Goal: Information Seeking & Learning: Learn about a topic

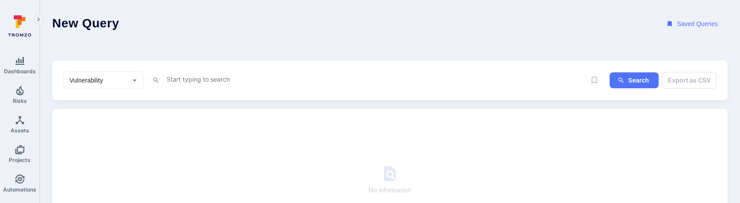
click at [222, 79] on textarea "Intelligence Graph search area" at bounding box center [376, 79] width 420 height 11
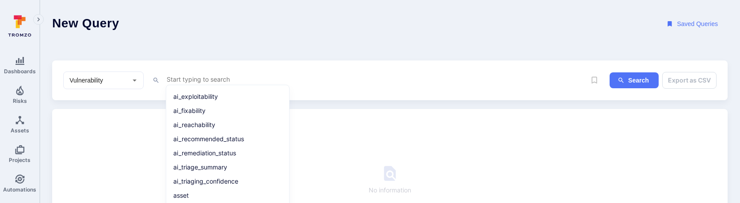
scroll to position [1100, 0]
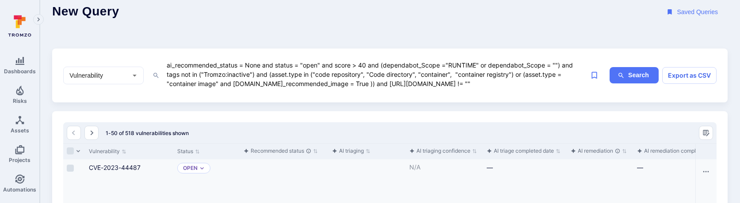
scroll to position [10, 0]
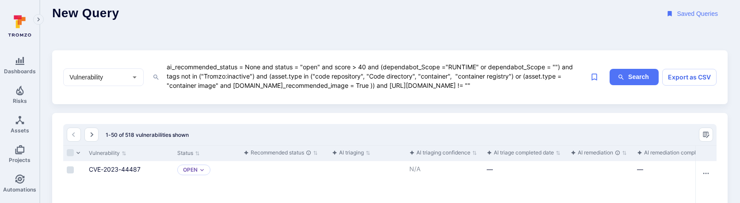
drag, startPoint x: 432, startPoint y: 85, endPoint x: 467, endPoint y: 84, distance: 35.4
click at [467, 84] on textarea "ai_recommended_status = None and status = "open" and score > 40 and (dependabot…" at bounding box center [376, 76] width 420 height 30
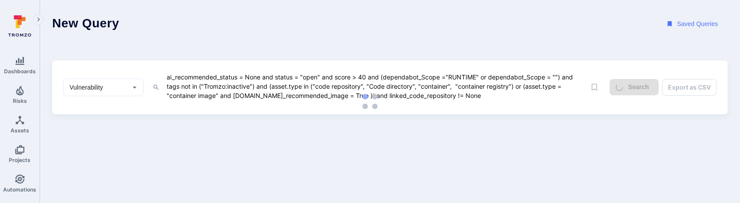
type textarea "ai_recommended_status = None and status = "open" and score > 40 and (dependabot…"
click at [405, 49] on div "New Query Saved Queries Vulnerability ​ ai_recommended_status = None and status…" at bounding box center [390, 57] width 676 height 115
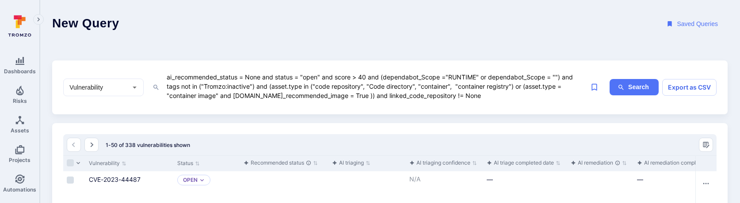
drag, startPoint x: 363, startPoint y: 96, endPoint x: 471, endPoint y: 95, distance: 107.9
click at [471, 95] on textarea "ai_recommended_status = None and status = "open" and score > 40 and (dependabot…" at bounding box center [376, 87] width 420 height 30
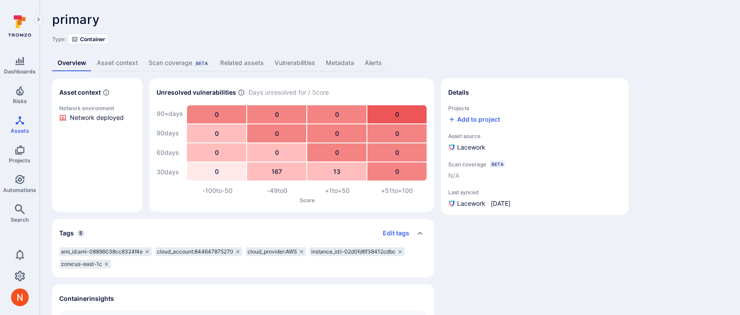
click at [339, 56] on link "Metadata" at bounding box center [340, 63] width 39 height 16
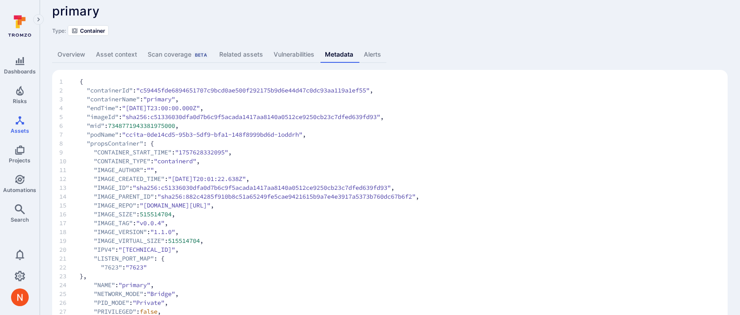
scroll to position [11, 0]
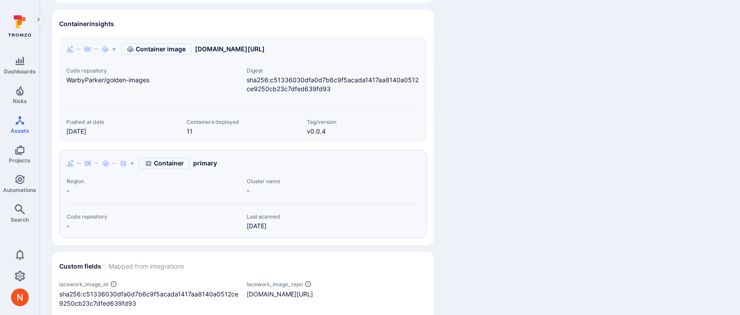
scroll to position [278, 0]
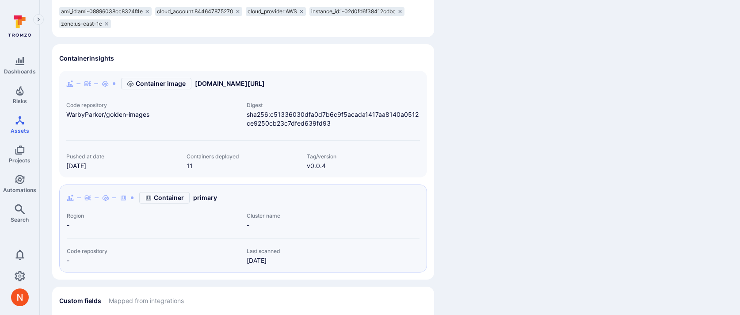
scroll to position [219, 0]
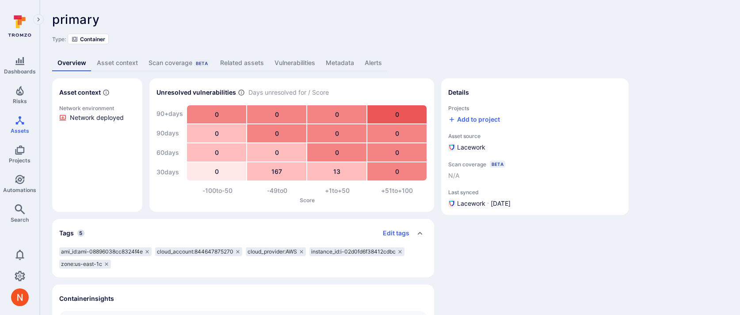
click at [253, 65] on link "Related assets" at bounding box center [242, 63] width 54 height 16
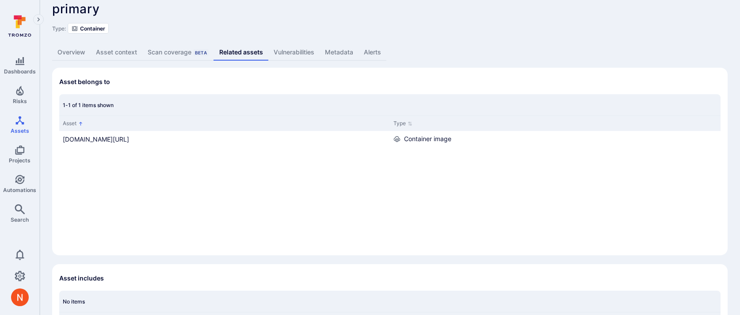
scroll to position [14, 0]
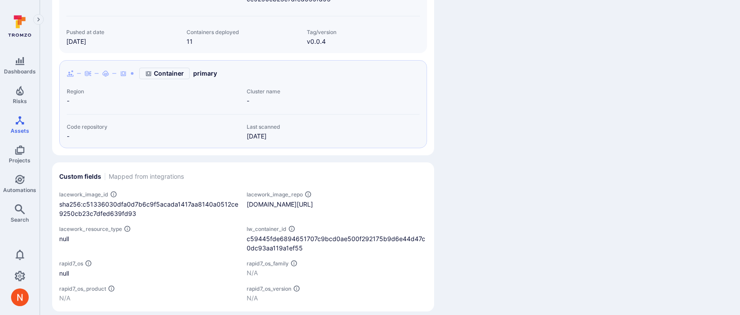
scroll to position [365, 0]
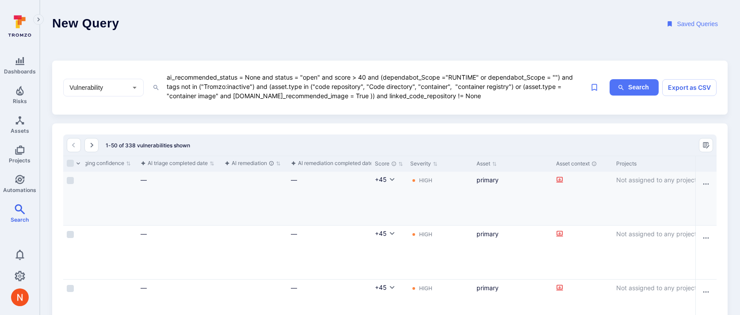
scroll to position [0, 447]
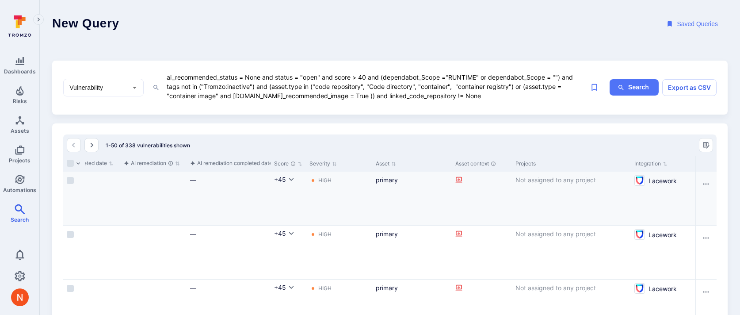
click at [381, 179] on link "primary" at bounding box center [387, 180] width 22 height 8
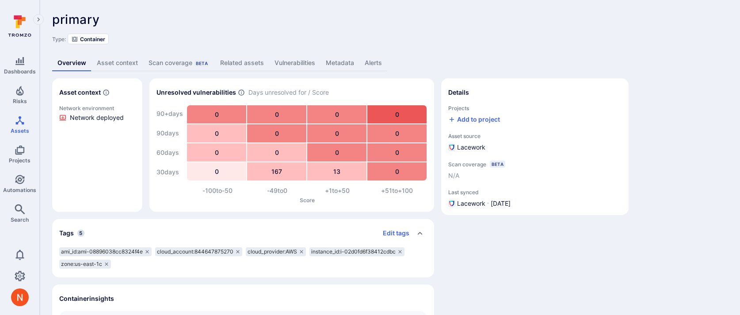
click at [354, 61] on link "Metadata" at bounding box center [340, 63] width 39 height 16
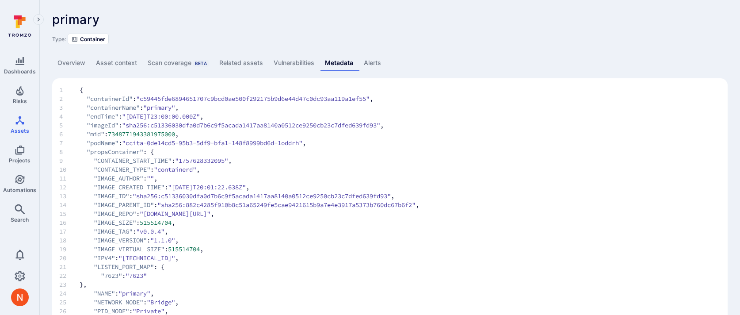
click at [298, 64] on link "Vulnerabilities" at bounding box center [293, 63] width 51 height 16
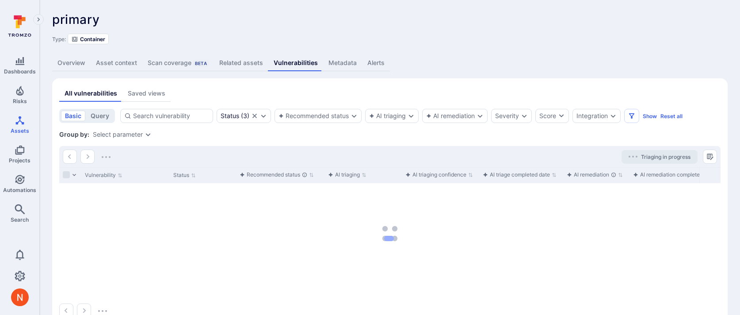
click at [246, 62] on link "Related assets" at bounding box center [241, 63] width 54 height 16
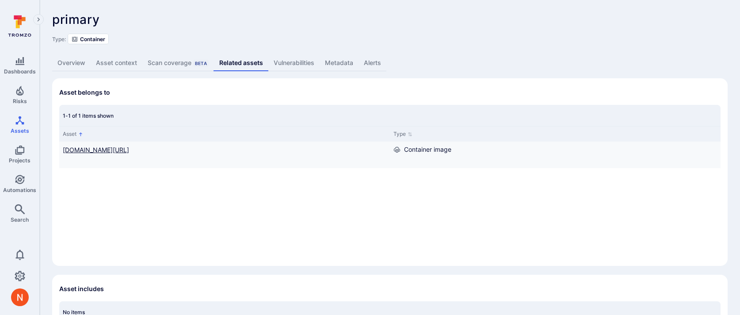
click at [129, 150] on link "[DOMAIN_NAME][URL]" at bounding box center [96, 150] width 66 height 8
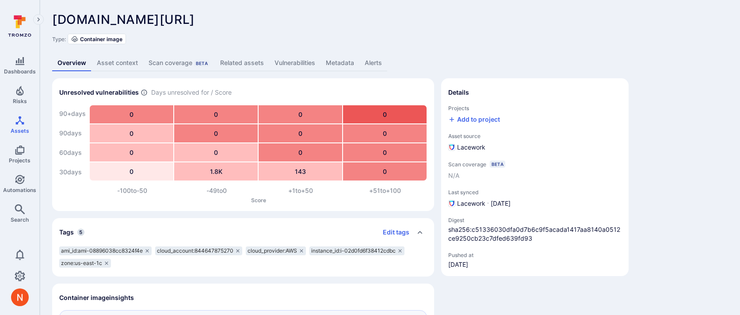
click at [235, 59] on link "Related assets" at bounding box center [242, 63] width 54 height 16
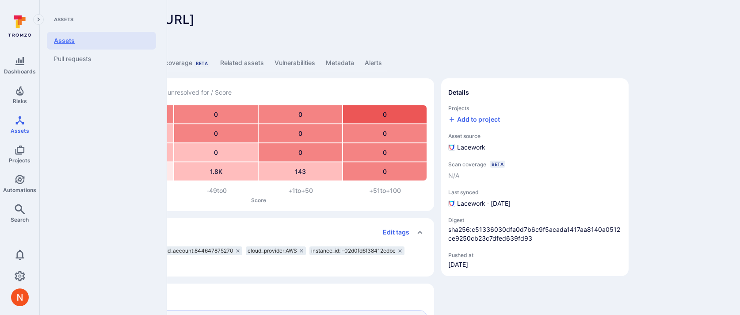
click at [72, 42] on link "Assets" at bounding box center [101, 41] width 109 height 18
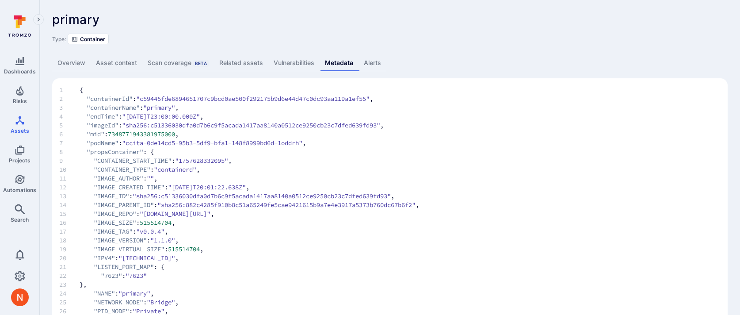
click at [84, 60] on link "Overview" at bounding box center [71, 63] width 38 height 16
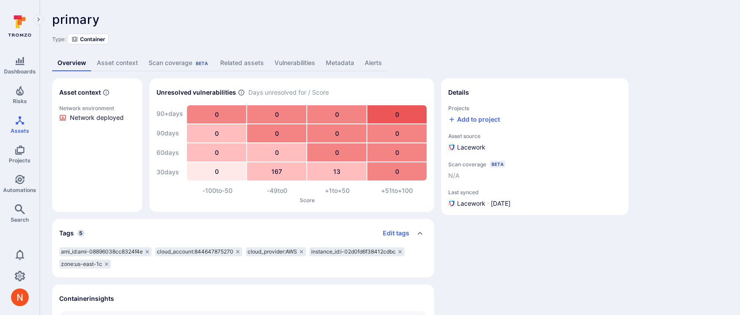
click at [272, 27] on div "primary ... Show more Type: Container" at bounding box center [390, 28] width 676 height 32
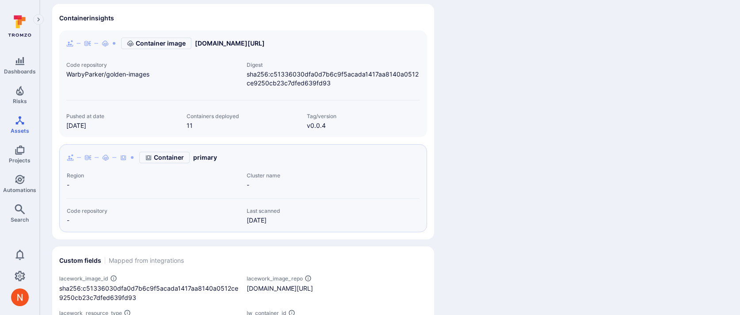
scroll to position [275, 0]
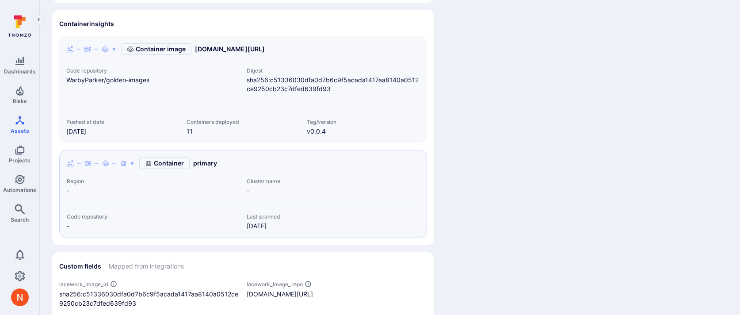
click at [233, 47] on link "[DOMAIN_NAME][URL]" at bounding box center [230, 49] width 70 height 9
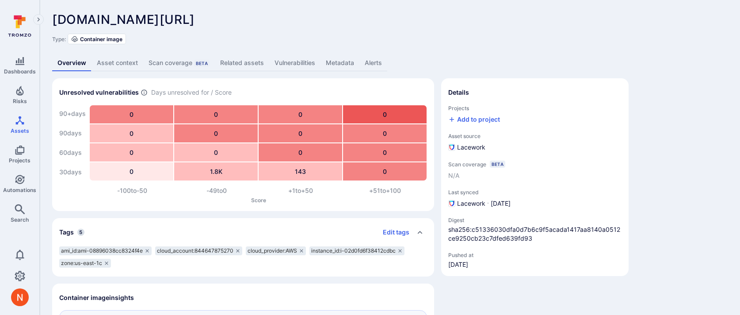
click at [240, 61] on link "Related assets" at bounding box center [242, 63] width 54 height 16
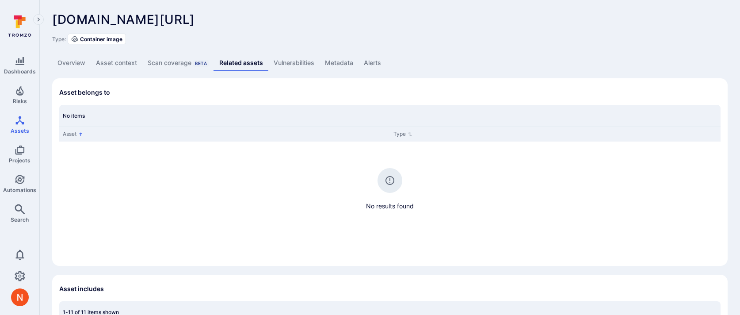
click at [72, 65] on link "Overview" at bounding box center [71, 63] width 38 height 16
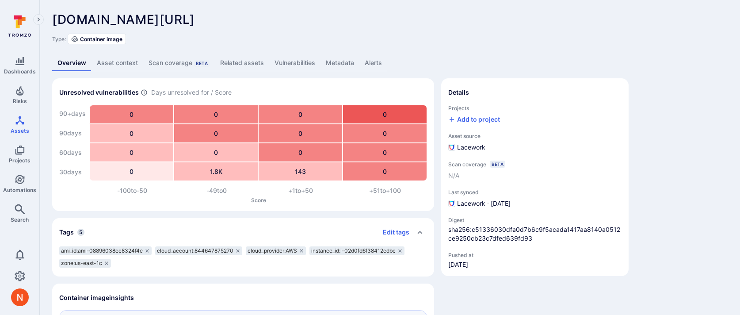
click at [328, 61] on link "Metadata" at bounding box center [340, 63] width 39 height 16
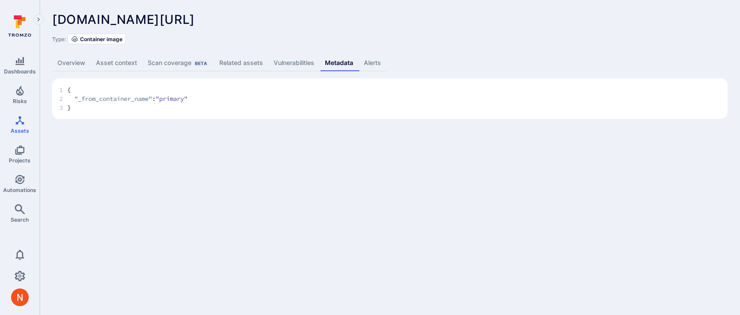
click at [73, 65] on link "Overview" at bounding box center [71, 63] width 38 height 16
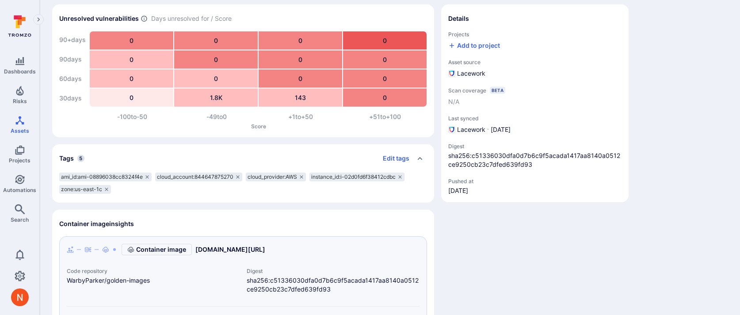
scroll to position [203, 0]
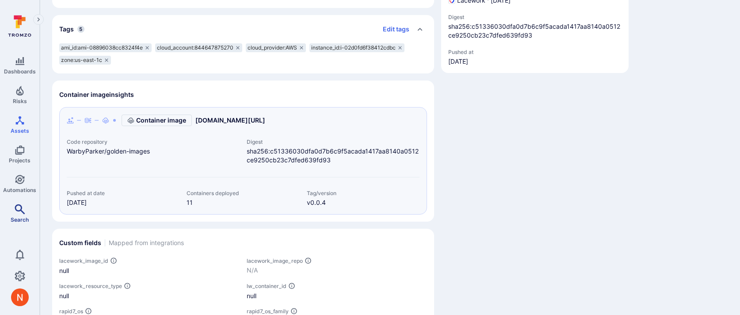
click at [21, 216] on span "Search" at bounding box center [20, 219] width 18 height 7
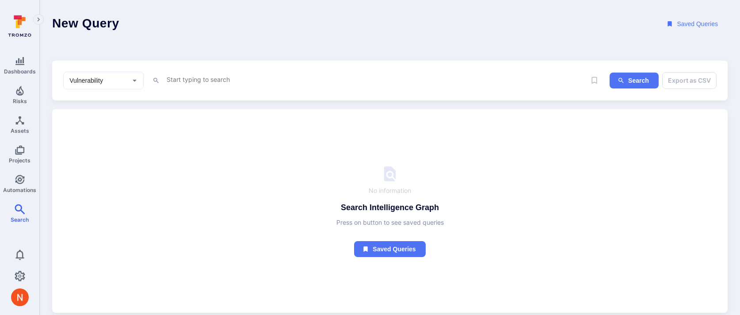
click at [85, 88] on div "Vulnerability ​" at bounding box center [103, 81] width 80 height 18
click at [81, 138] on li "Asset" at bounding box center [104, 144] width 80 height 15
type input "Asset"
click at [181, 87] on div "Asset ​ x" at bounding box center [324, 81] width 523 height 18
click at [182, 80] on textarea "Intelligence Graph search area" at bounding box center [376, 79] width 420 height 11
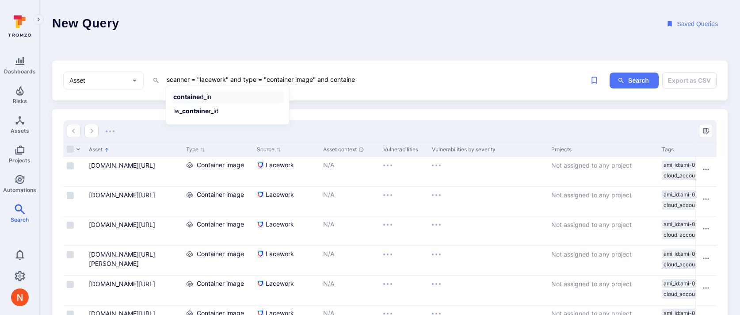
click at [191, 99] on b "containe" at bounding box center [186, 97] width 27 height 8
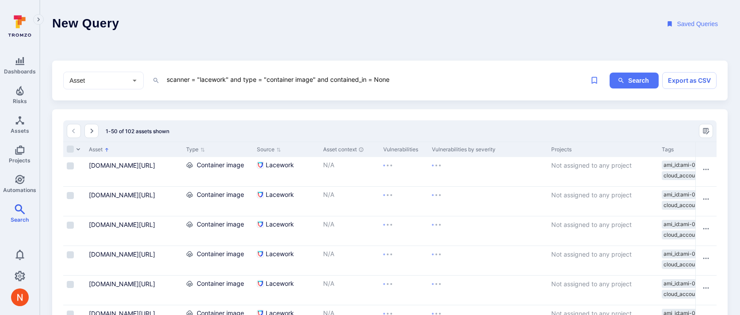
type textarea "scanner = "lacework" and type = "container image" and contained_in = None"
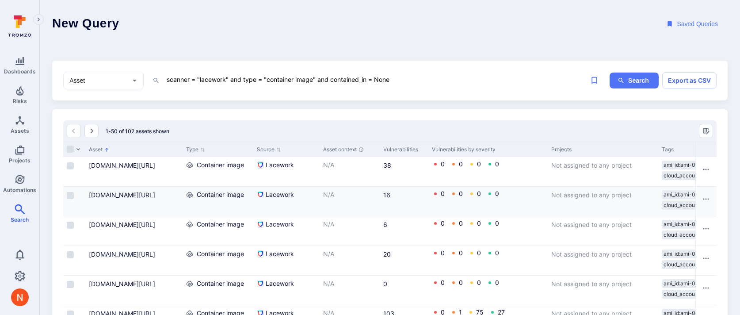
drag, startPoint x: 182, startPoint y: 148, endPoint x: 230, endPoint y: 206, distance: 76.0
click at [183, 148] on div "Asset" at bounding box center [133, 148] width 97 height 15
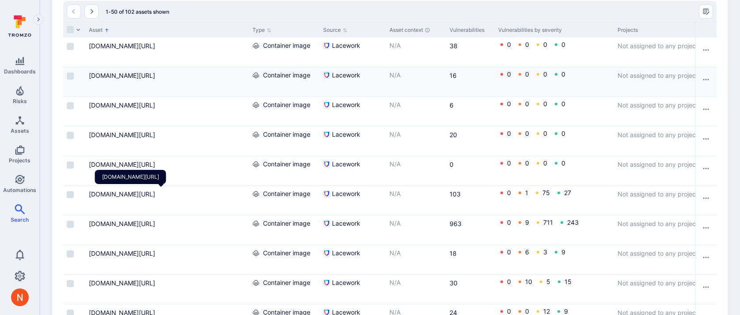
scroll to position [120, 0]
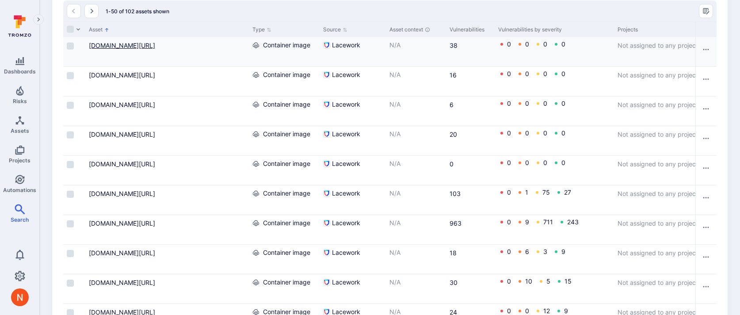
click at [155, 49] on link "844647875270.dkr.ecr.us-east-1.amazonaws.com/account-services-account-api:v0.1.…" at bounding box center [122, 46] width 66 height 8
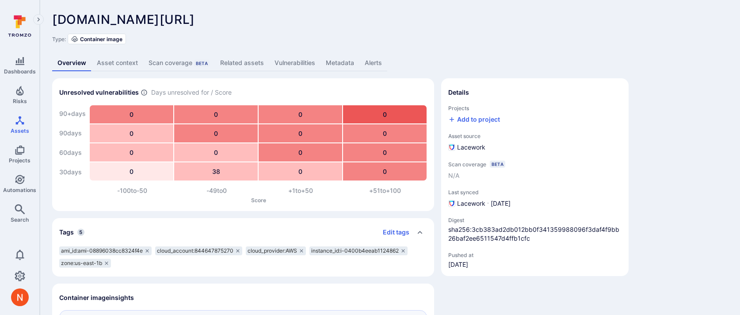
click at [239, 58] on link "Related assets" at bounding box center [242, 63] width 54 height 16
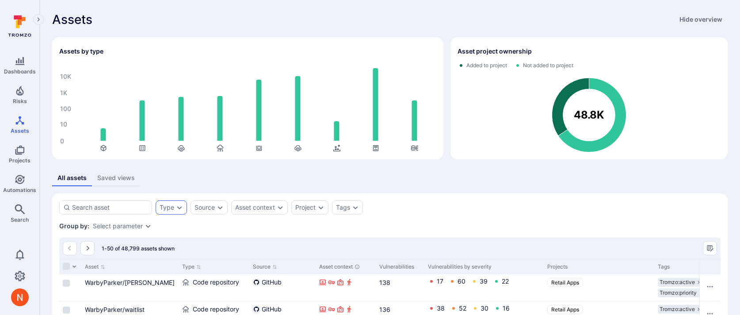
click at [180, 207] on icon "Expand dropdown" at bounding box center [179, 207] width 7 height 7
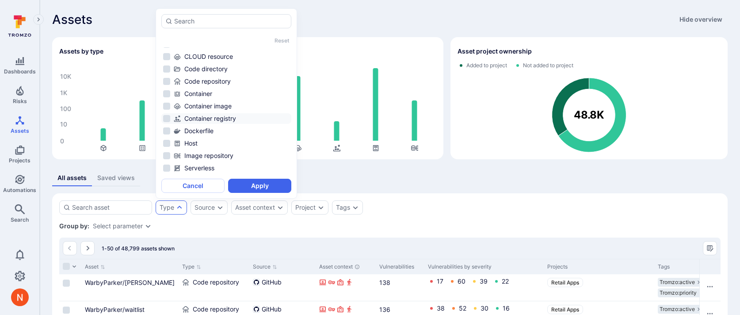
scroll to position [39, 0]
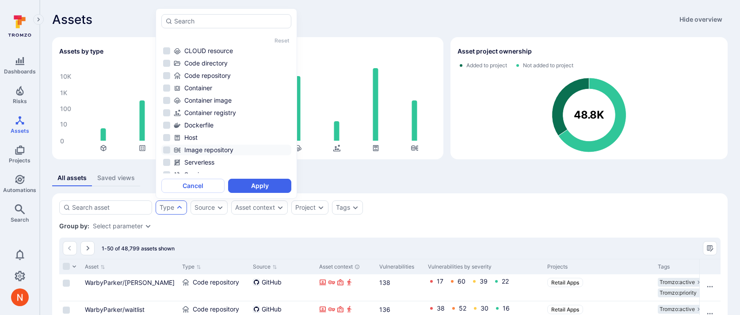
click at [212, 150] on div "Image repository" at bounding box center [232, 149] width 116 height 9
click at [246, 187] on button "Apply" at bounding box center [259, 186] width 63 height 14
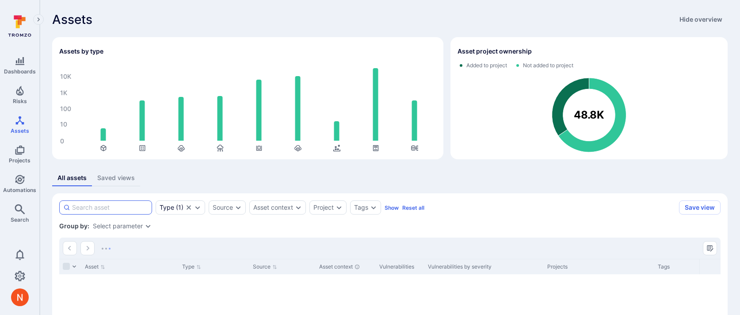
click at [135, 203] on input at bounding box center [110, 207] width 76 height 9
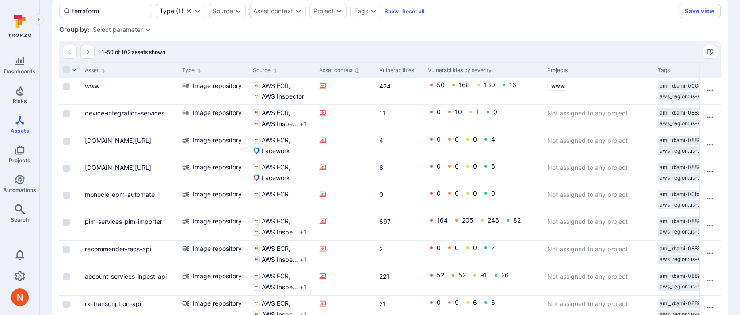
scroll to position [197, 0]
click at [73, 9] on input "terraform" at bounding box center [110, 10] width 76 height 9
type input "wp-terraform"
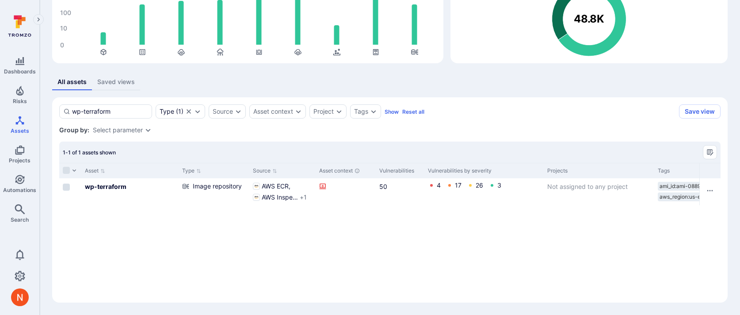
scroll to position [96, 0]
click at [98, 190] on b "wp-terraform" at bounding box center [106, 187] width 42 height 8
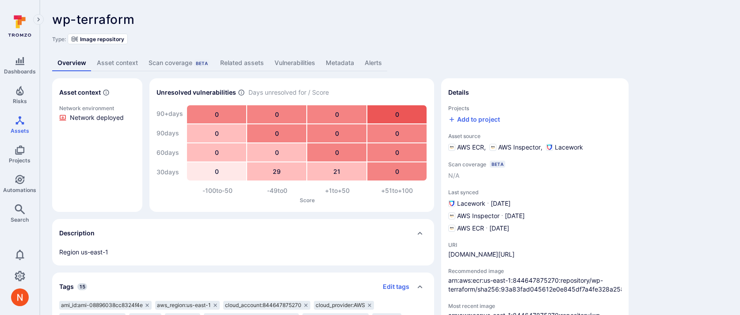
click at [235, 64] on link "Related assets" at bounding box center [242, 63] width 54 height 16
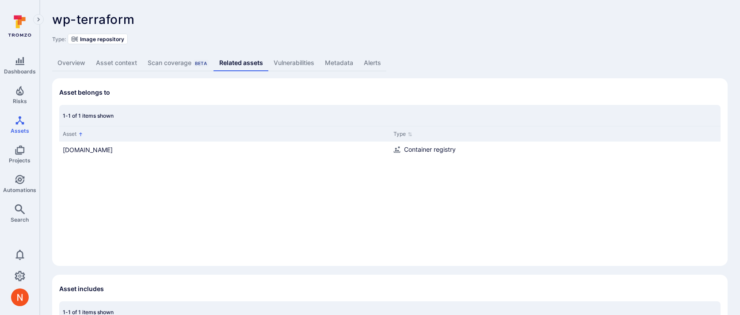
scroll to position [160, 0]
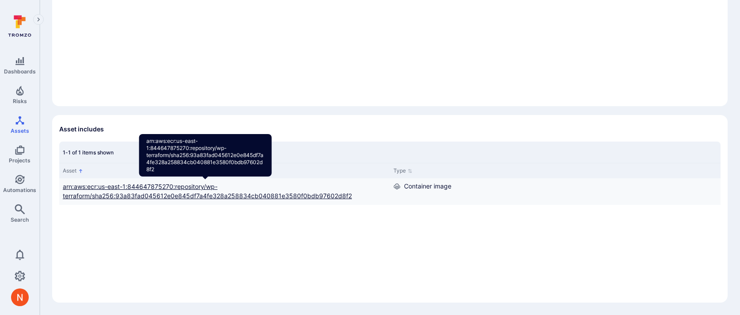
click at [223, 196] on link "arn:aws:ecr:us-east-1:844647875270:repository/wp-terraform/sha256:93a83fad04561…" at bounding box center [207, 191] width 289 height 17
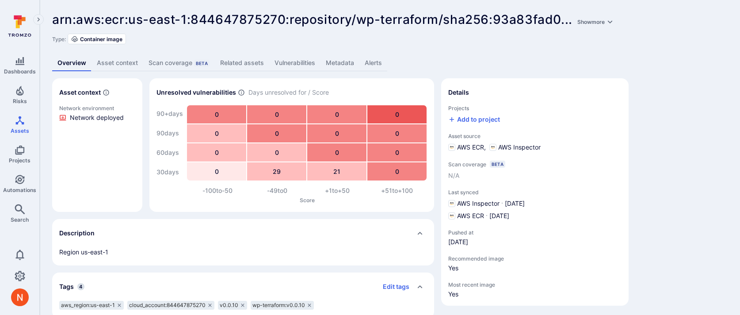
click at [331, 63] on link "Metadata" at bounding box center [340, 63] width 39 height 16
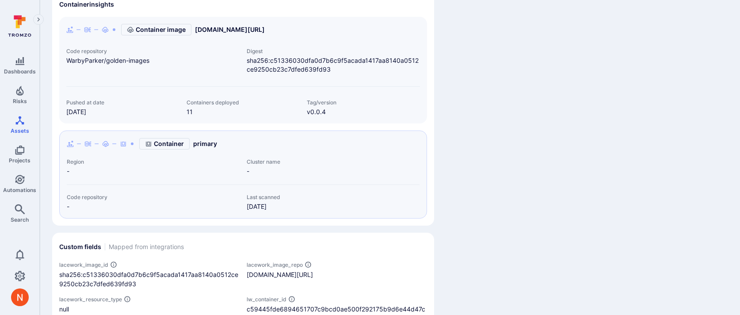
scroll to position [219, 0]
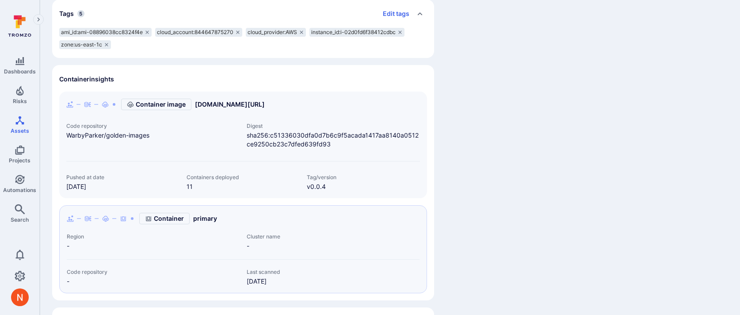
click at [265, 99] on div "Container image [DOMAIN_NAME][URL]" at bounding box center [165, 104] width 199 height 11
click at [265, 101] on link "[DOMAIN_NAME][URL]" at bounding box center [230, 104] width 70 height 9
